Goal: Communication & Community: Answer question/provide support

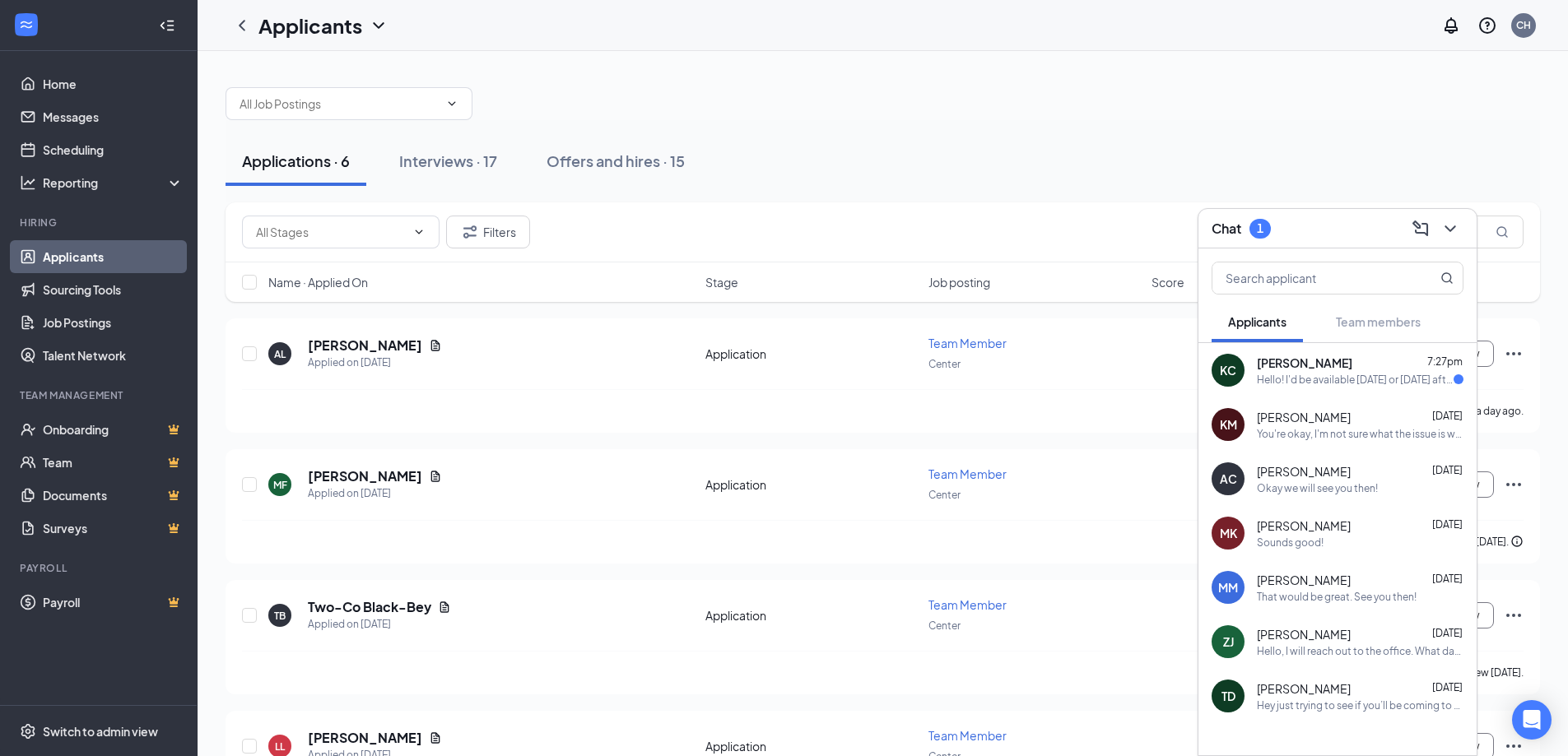
click at [1336, 383] on div "Hello! I'd be available [DATE] or [DATE] after 5:30 or [DATE] before 2. Or anyt…" at bounding box center [1355, 380] width 197 height 14
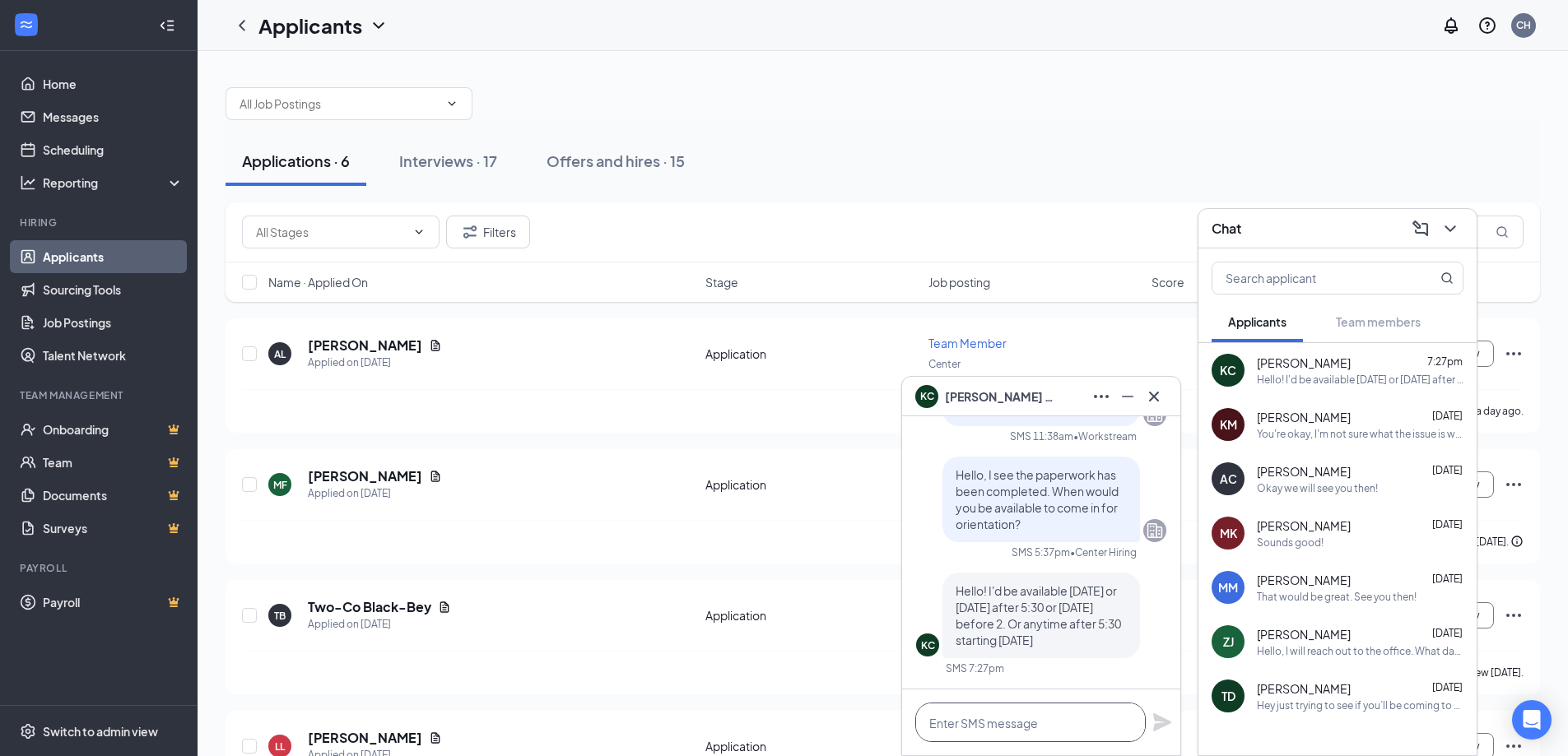
click at [1060, 731] on textarea at bounding box center [1030, 723] width 230 height 39
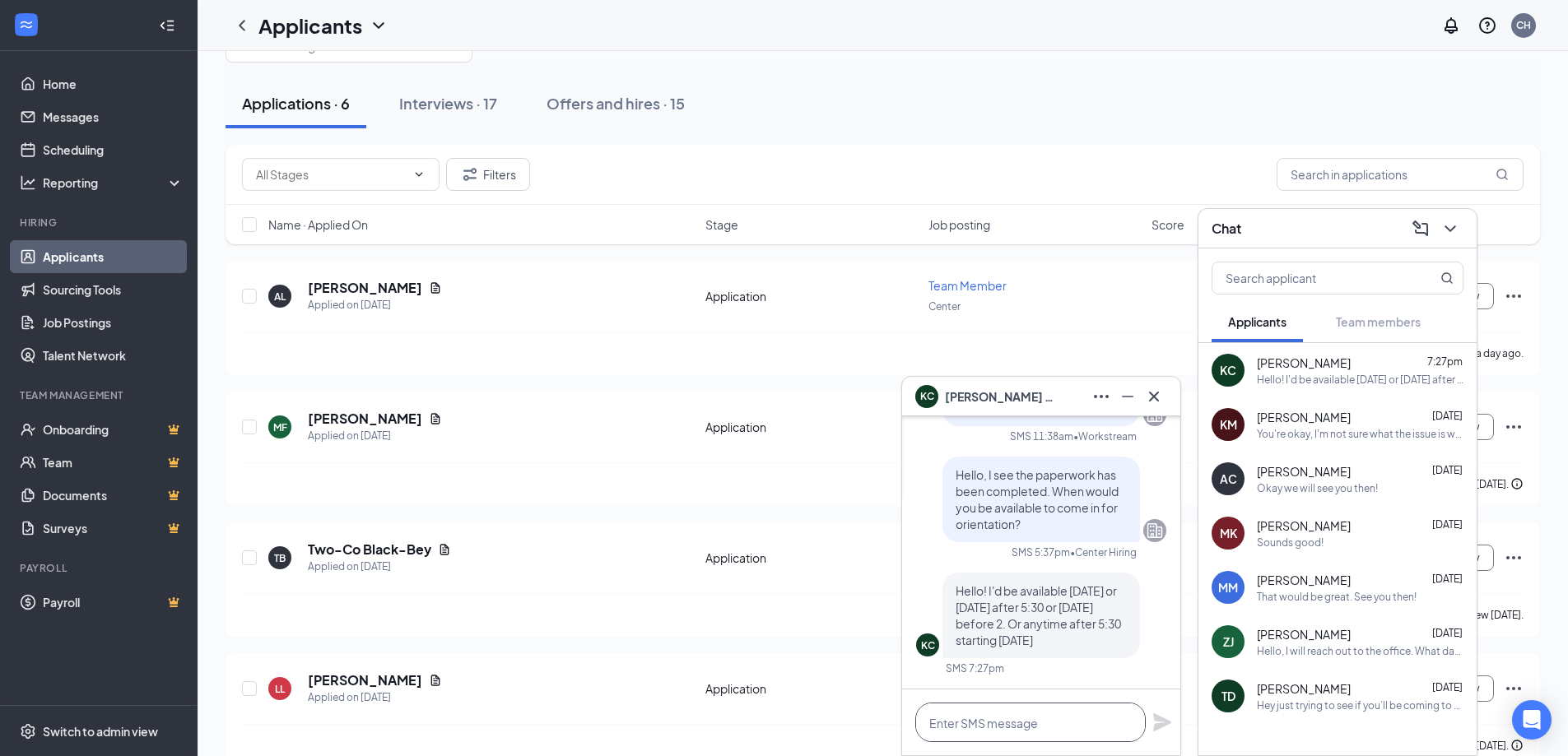
scroll to position [83, 0]
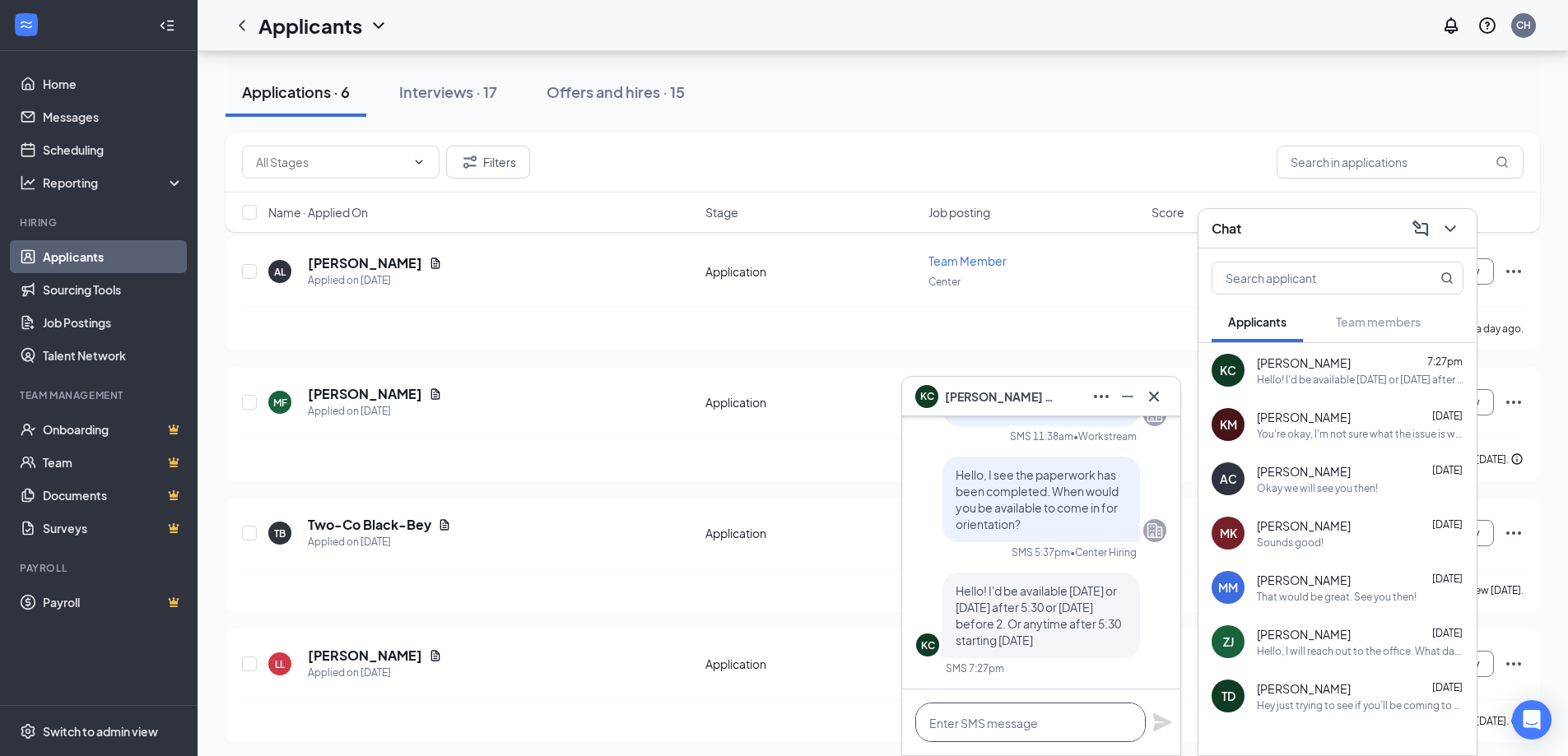
click at [1024, 721] on textarea at bounding box center [1030, 723] width 230 height 39
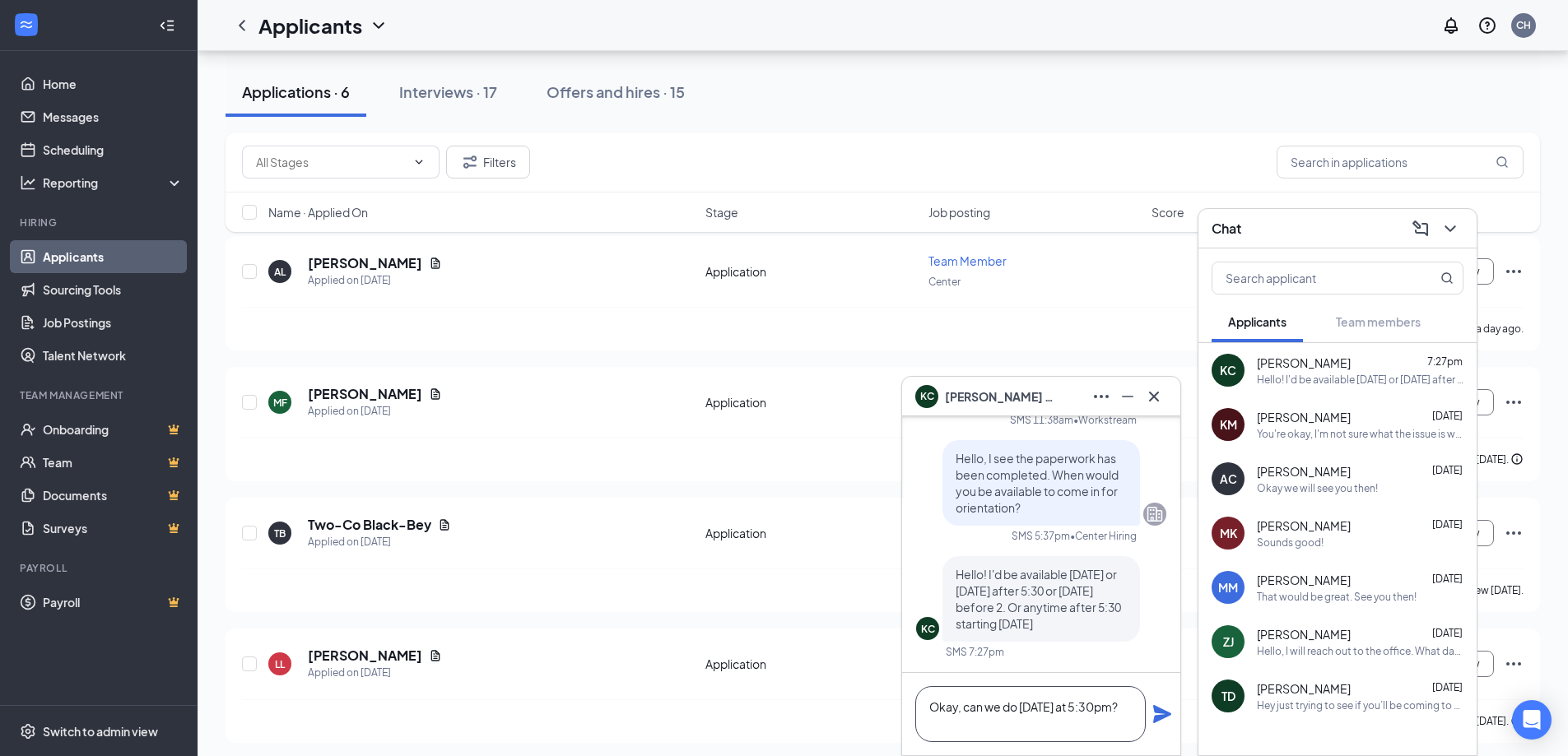
type textarea "Okay, can we do [DATE] at 5:30pm?"
click at [1164, 717] on icon "Plane" at bounding box center [1162, 714] width 18 height 18
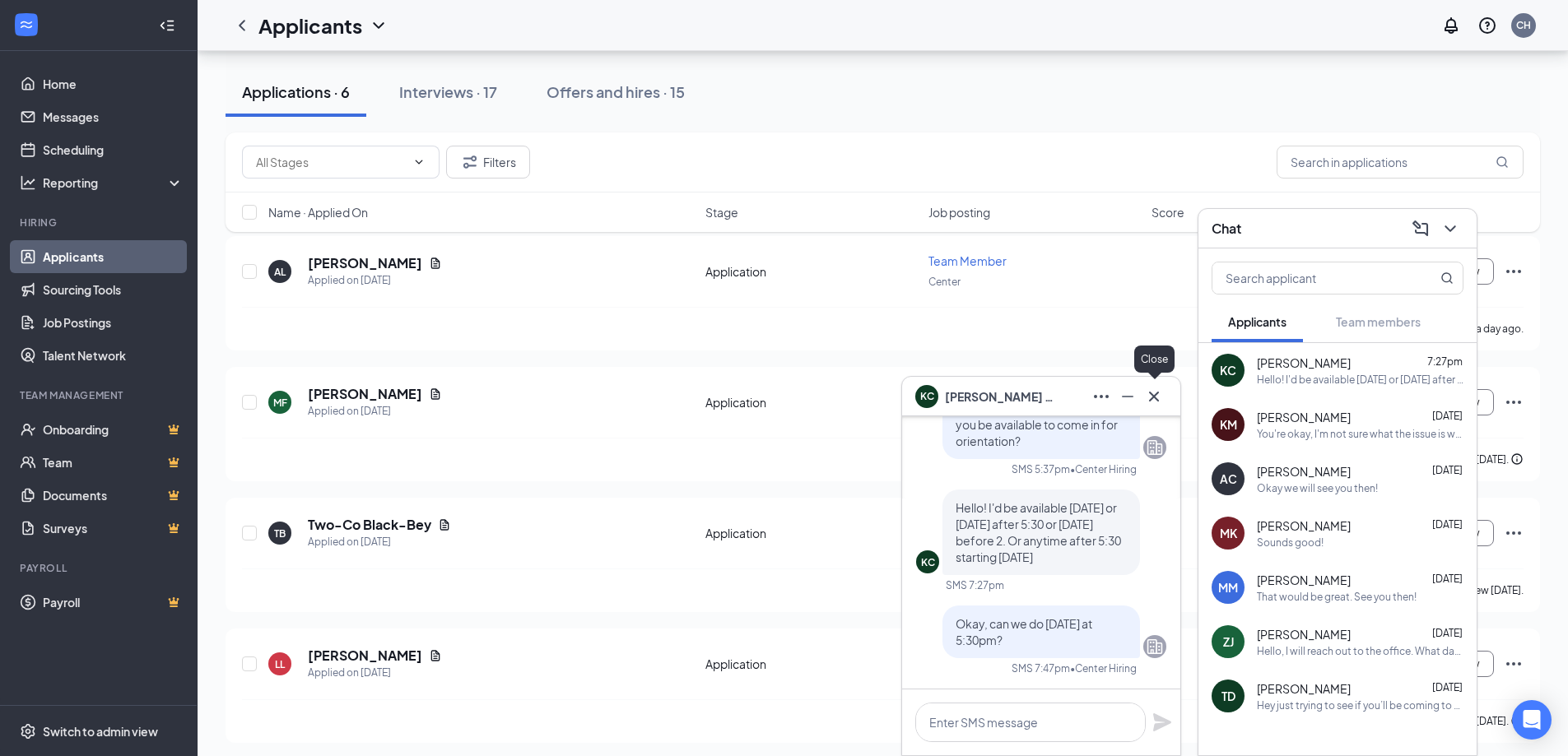
scroll to position [0, 0]
click at [1149, 399] on icon "Cross" at bounding box center [1154, 397] width 20 height 20
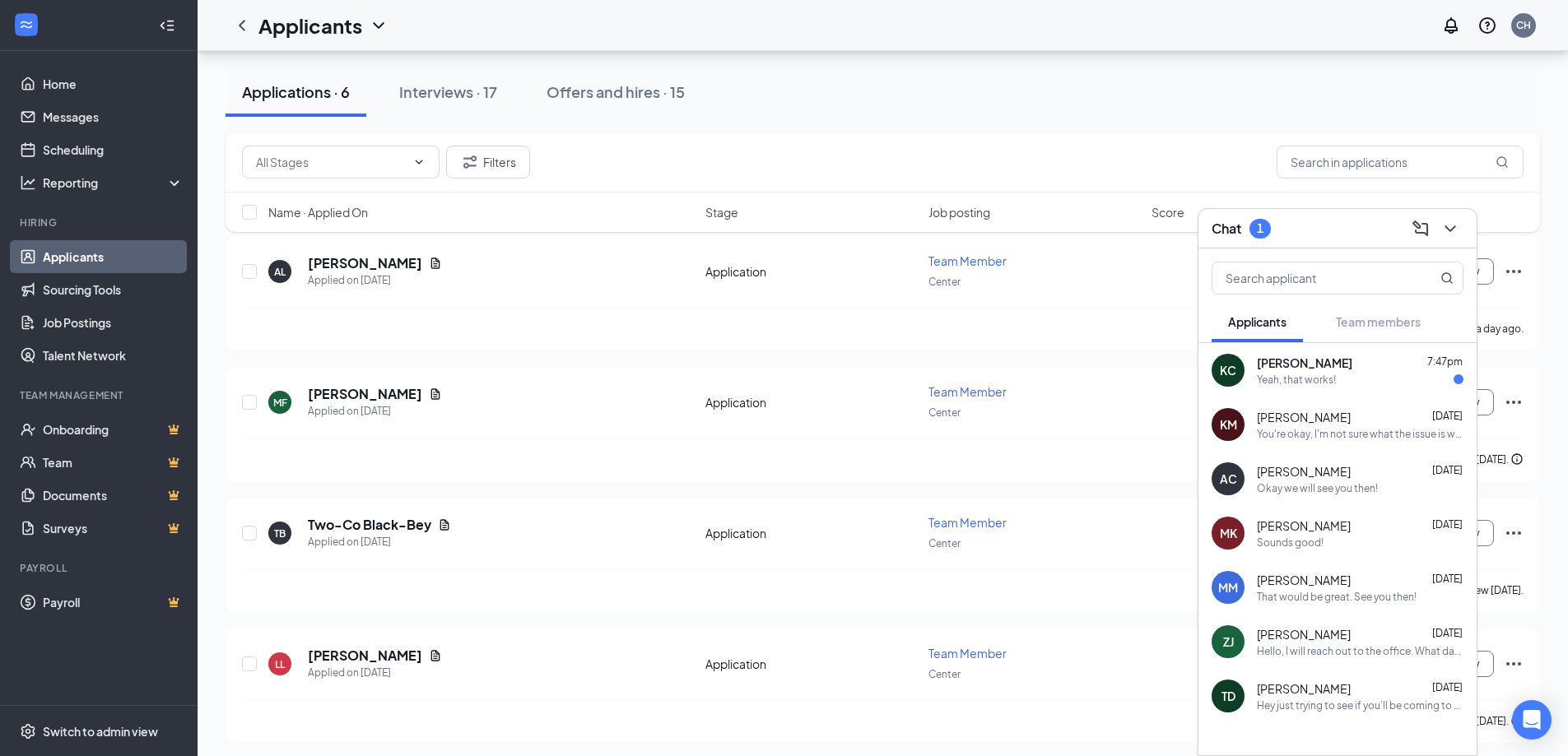
click at [1332, 375] on div "Yeah, that works!" at bounding box center [1296, 380] width 79 height 14
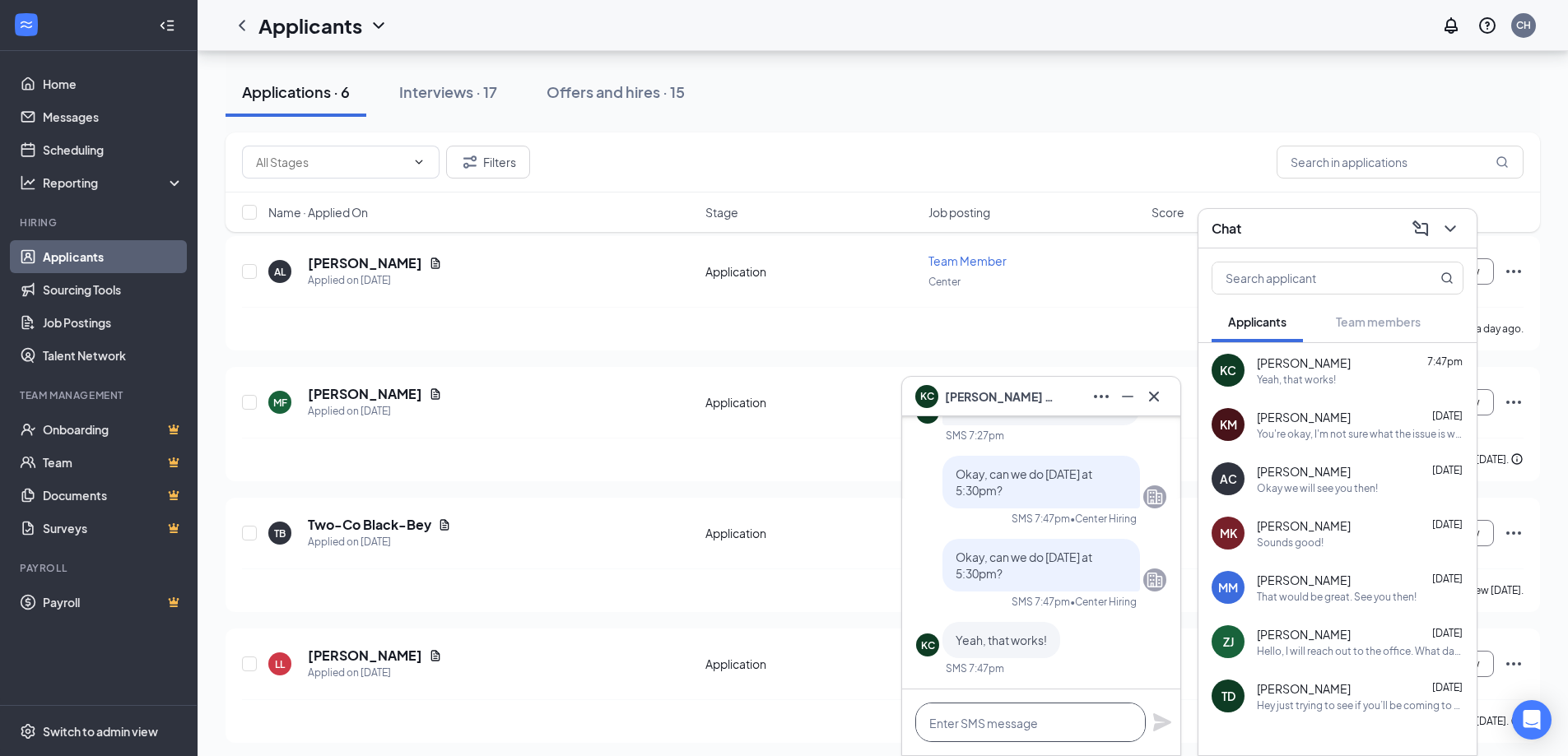
click at [1039, 726] on textarea at bounding box center [1030, 723] width 230 height 39
click at [1070, 727] on textarea "Okay awesome! We will se you then!" at bounding box center [1030, 723] width 230 height 39
type textarea "Okay awesome! We will see you then!"
click at [1158, 719] on icon "Plane" at bounding box center [1162, 723] width 18 height 18
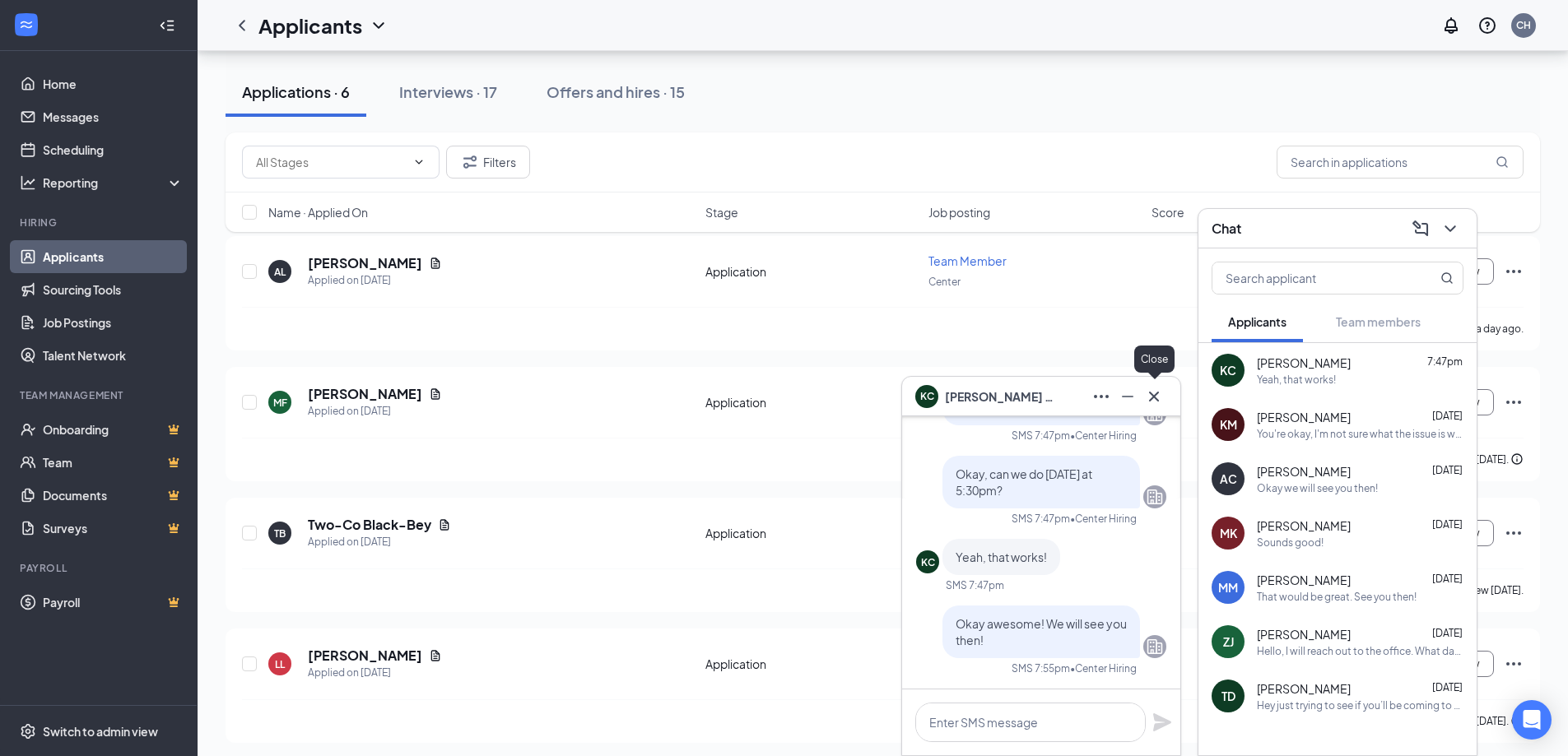
click at [1155, 398] on icon "Cross" at bounding box center [1154, 396] width 10 height 10
